Goal: Find specific page/section: Find specific page/section

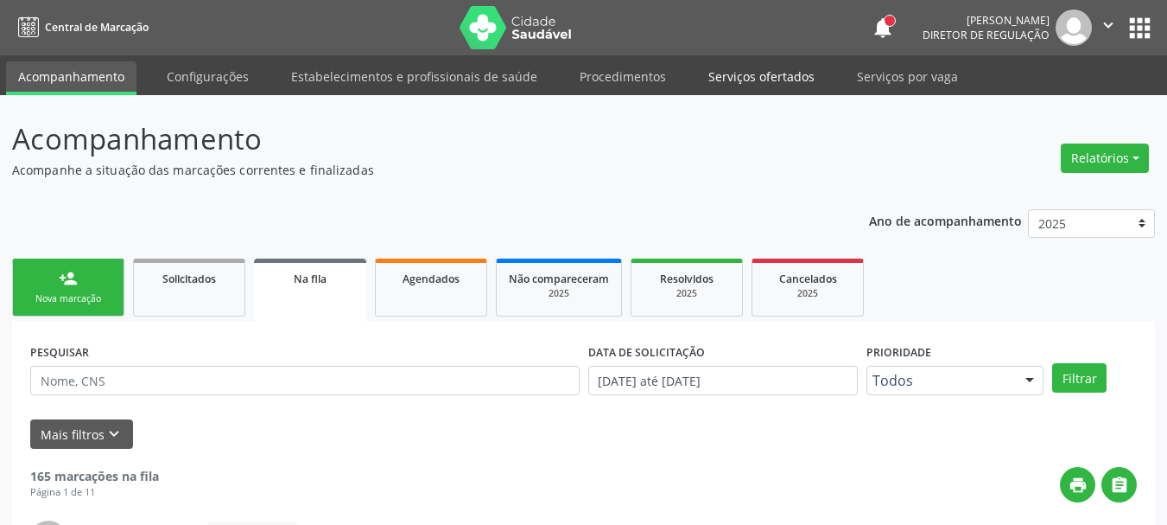
click at [762, 74] on link "Serviços ofertados" at bounding box center [761, 76] width 130 height 30
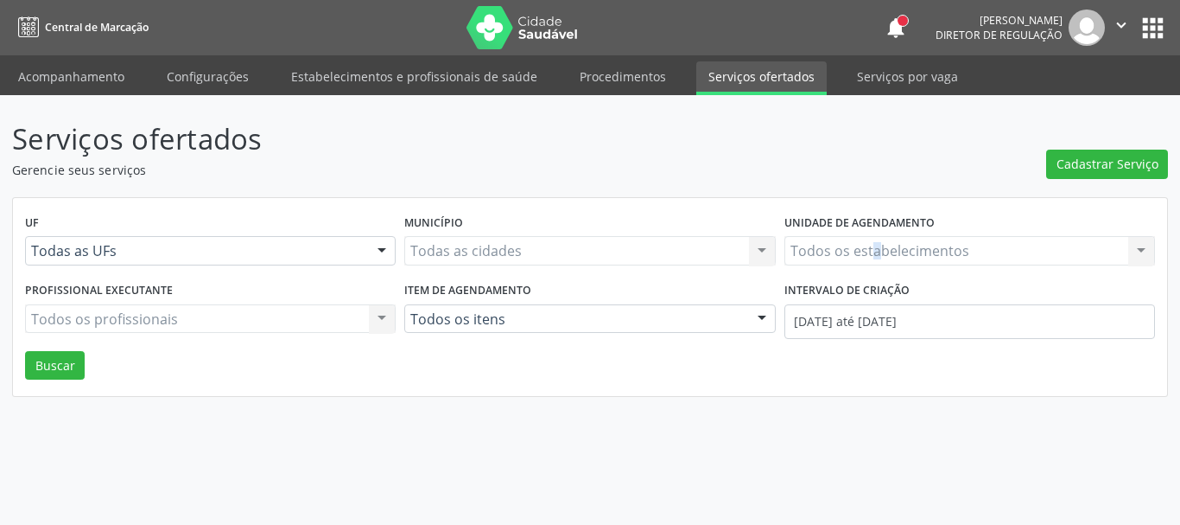
click at [875, 253] on div "Todos os estabelecimentos Todos os estabelecimentos Nenhum resultado encontrado…" at bounding box center [970, 250] width 371 height 29
click at [982, 258] on div "Todos os estabelecimentos Todos os estabelecimentos Nenhum resultado encontrado…" at bounding box center [970, 250] width 371 height 29
click at [989, 253] on div "Todos os estabelecimentos Todos os estabelecimentos Nenhum resultado encontrado…" at bounding box center [970, 250] width 371 height 29
click at [976, 242] on div "Todos os estabelecimentos Todos os estabelecimentos Nenhum resultado encontrado…" at bounding box center [970, 250] width 371 height 29
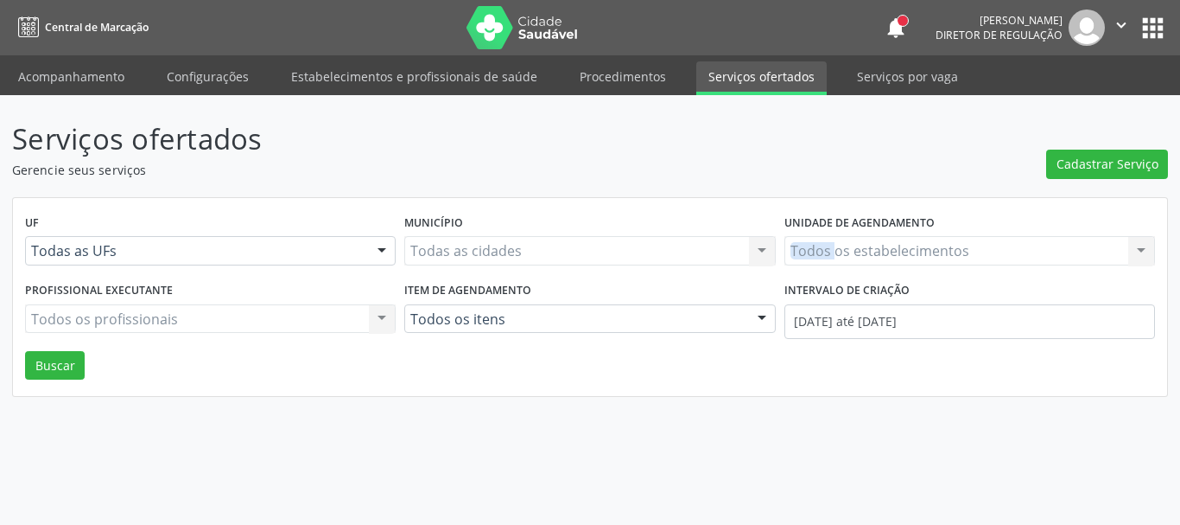
click at [976, 242] on div "Todos os estabelecimentos Todos os estabelecimentos Nenhum resultado encontrado…" at bounding box center [970, 250] width 371 height 29
drag, startPoint x: 976, startPoint y: 242, endPoint x: 211, endPoint y: 0, distance: 803.0
click at [975, 241] on div "Todos os estabelecimentos Todos os estabelecimentos Nenhum resultado encontrado…" at bounding box center [970, 250] width 371 height 29
